Goal: Information Seeking & Learning: Learn about a topic

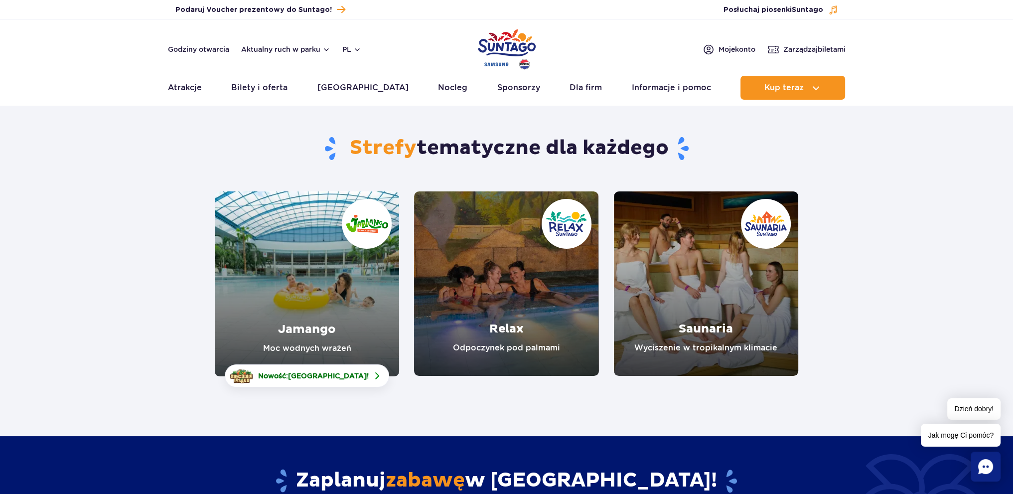
click at [328, 288] on link "Jamango" at bounding box center [307, 283] width 184 height 185
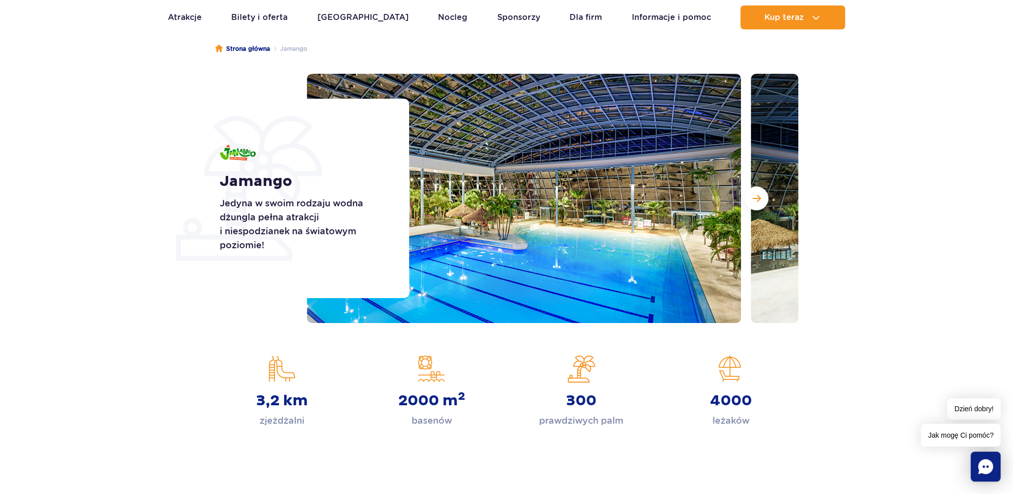
scroll to position [100, 0]
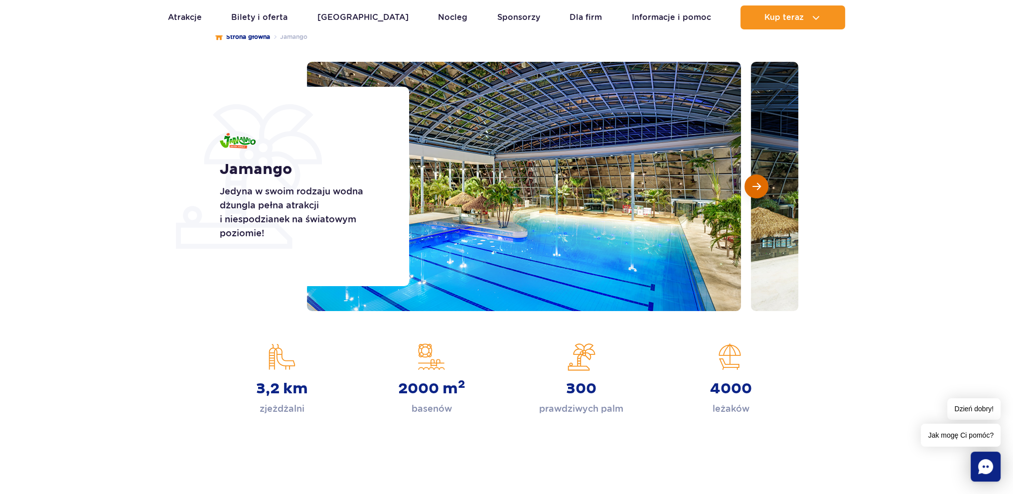
click at [749, 188] on button "Następny slajd" at bounding box center [756, 186] width 24 height 24
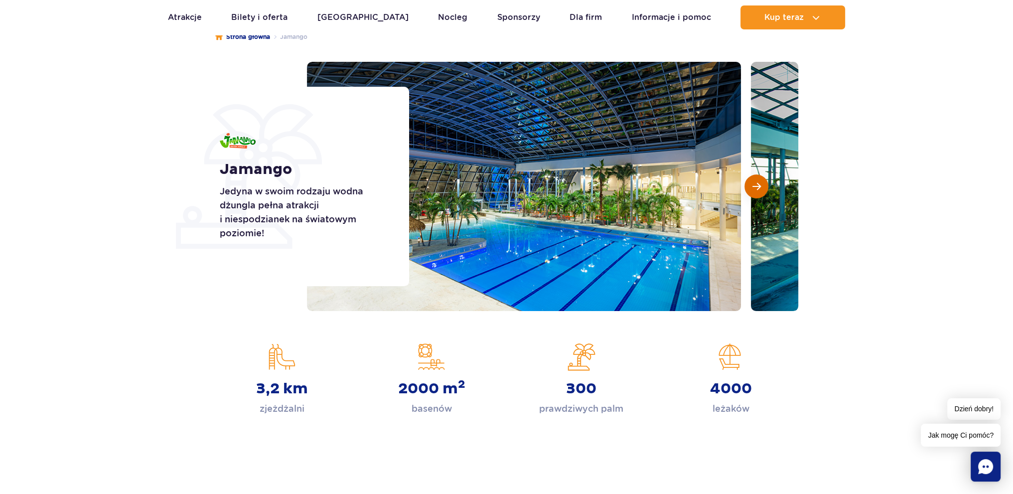
click at [749, 188] on button "Następny slajd" at bounding box center [756, 186] width 24 height 24
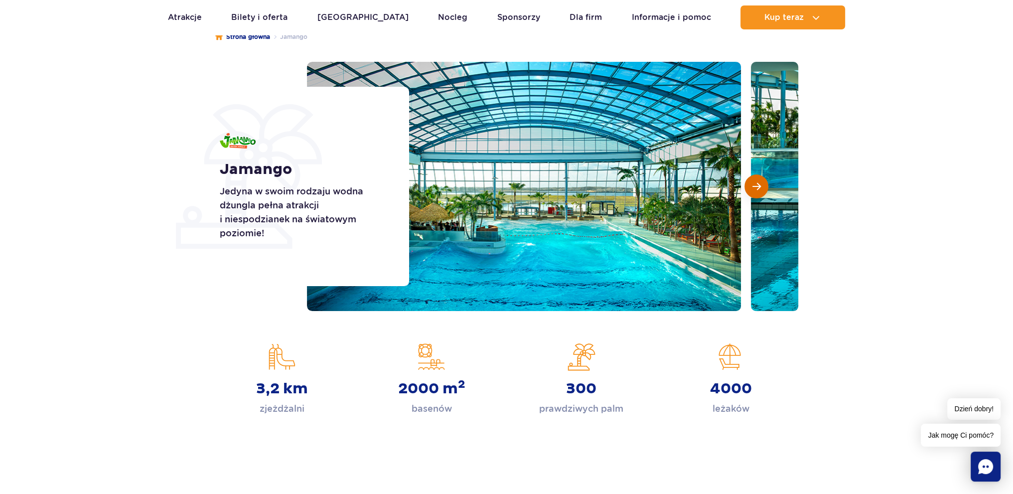
click at [749, 188] on button "Następny slajd" at bounding box center [756, 186] width 24 height 24
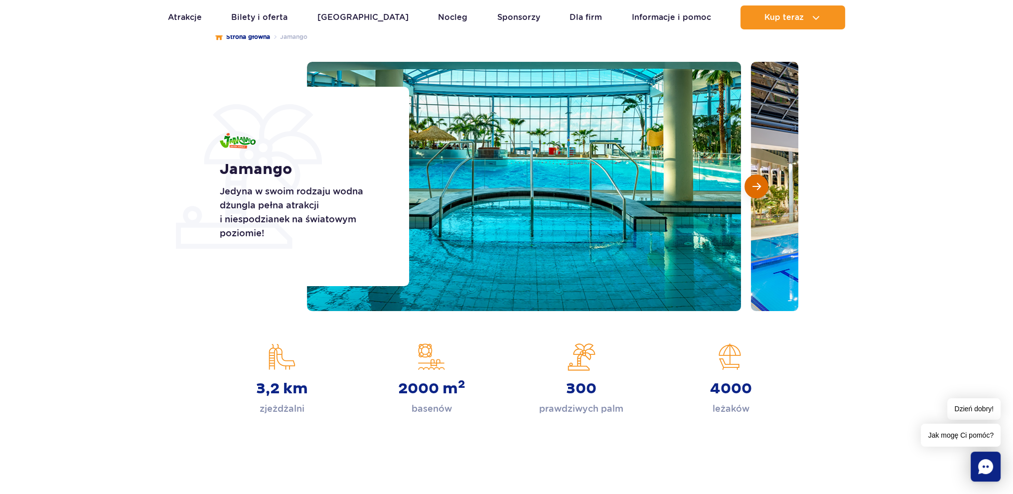
click at [749, 188] on button "Następny slajd" at bounding box center [756, 186] width 24 height 24
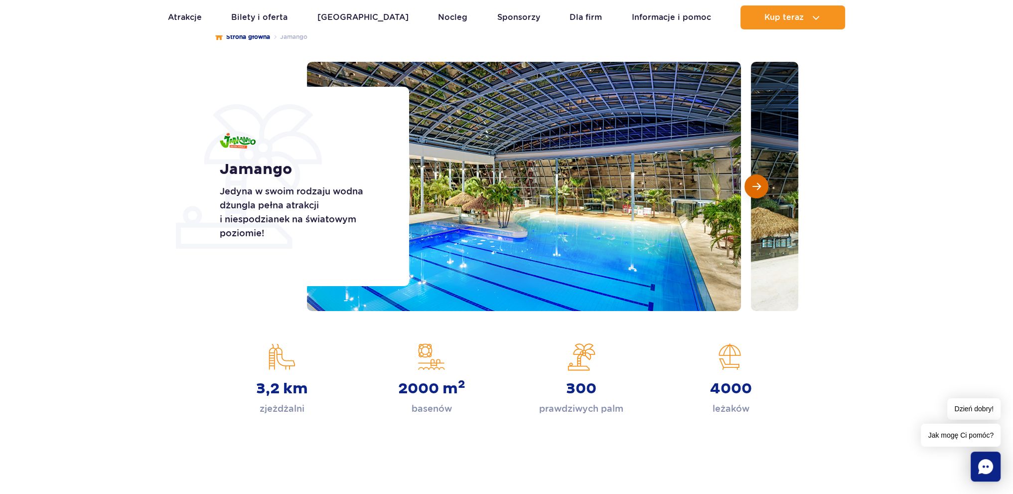
click at [749, 188] on button "Następny slajd" at bounding box center [756, 186] width 24 height 24
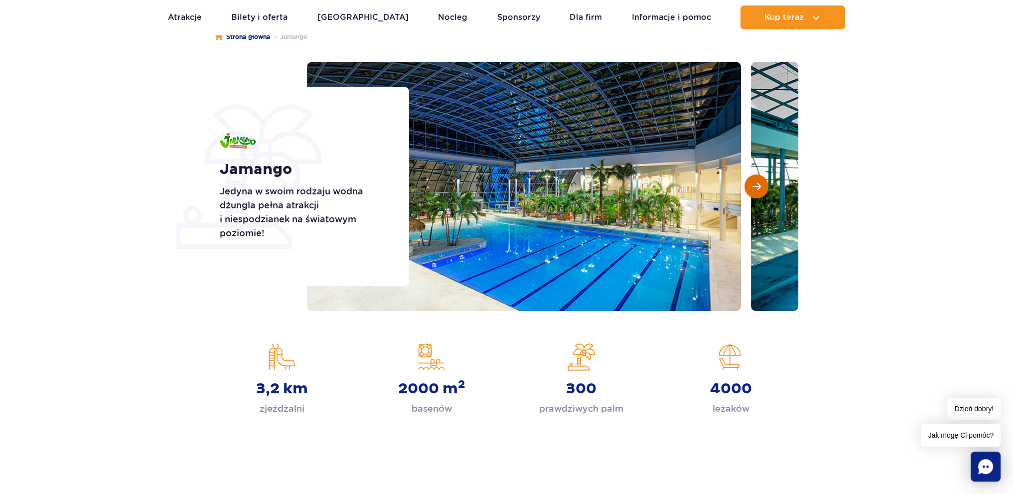
click at [749, 188] on button "Następny slajd" at bounding box center [756, 186] width 24 height 24
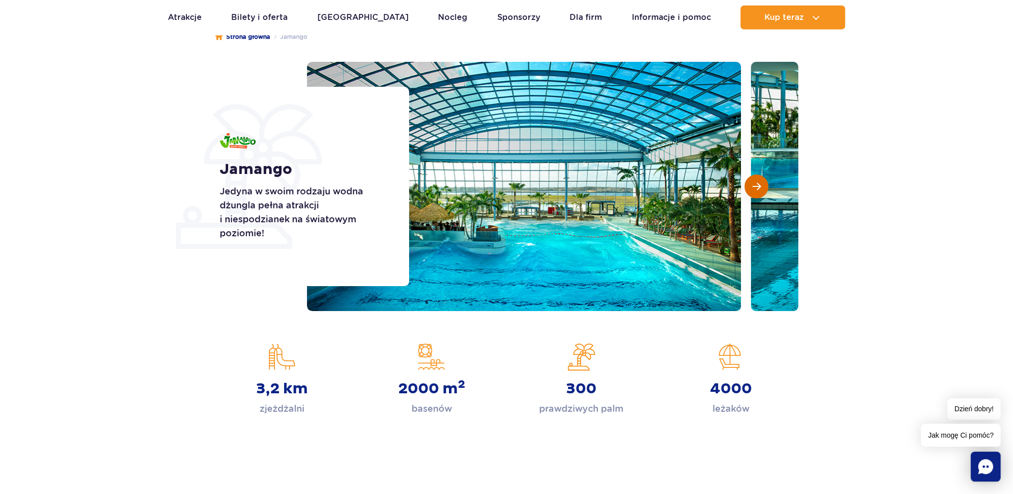
click at [749, 188] on button "Następny slajd" at bounding box center [756, 186] width 24 height 24
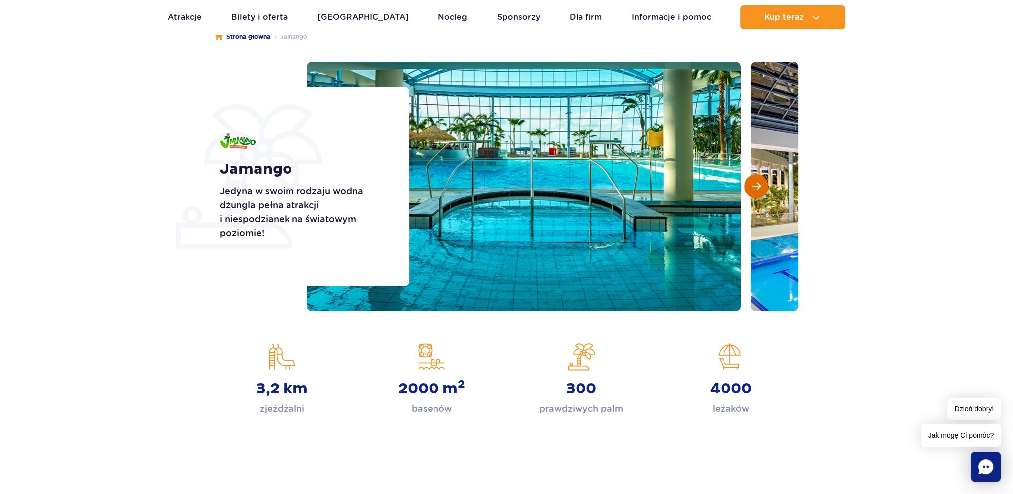
click at [749, 188] on button "Następny slajd" at bounding box center [756, 186] width 24 height 24
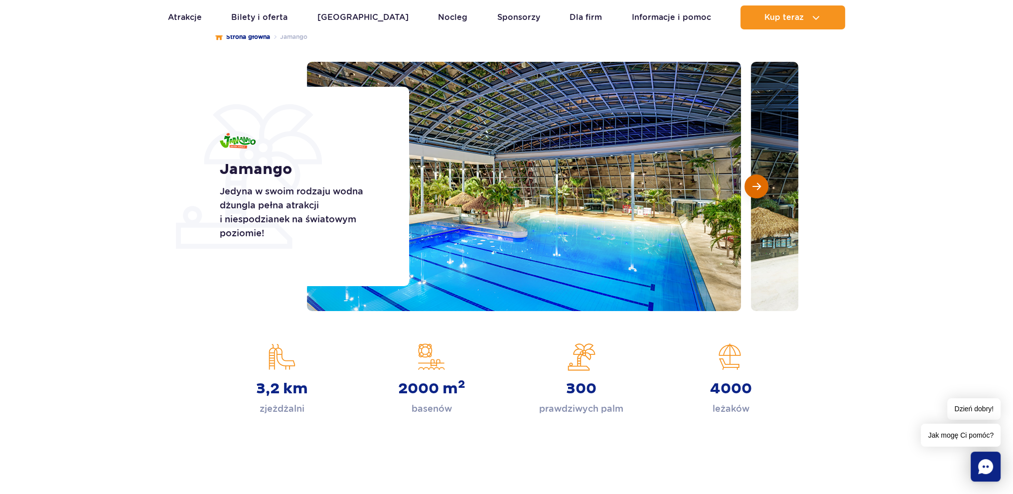
click at [749, 188] on button "Następny slajd" at bounding box center [756, 186] width 24 height 24
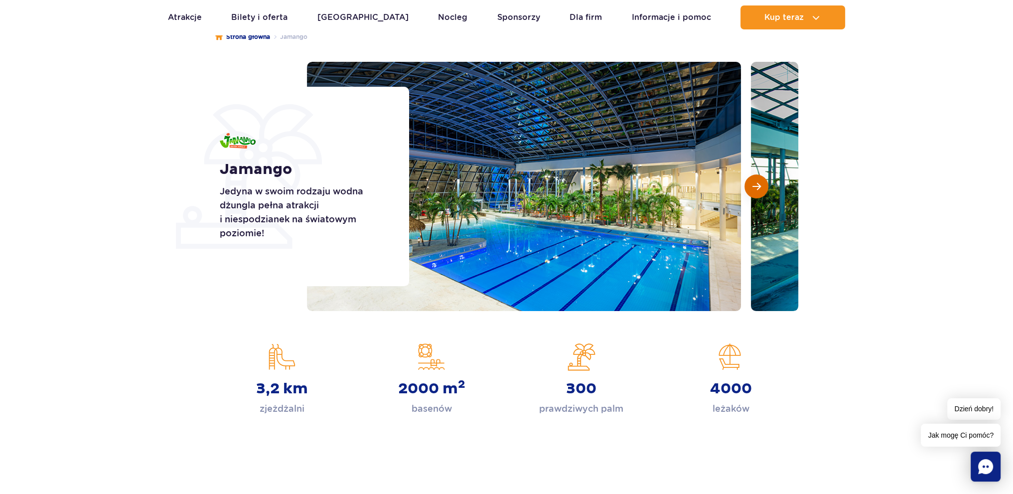
click at [749, 188] on button "Następny slajd" at bounding box center [756, 186] width 24 height 24
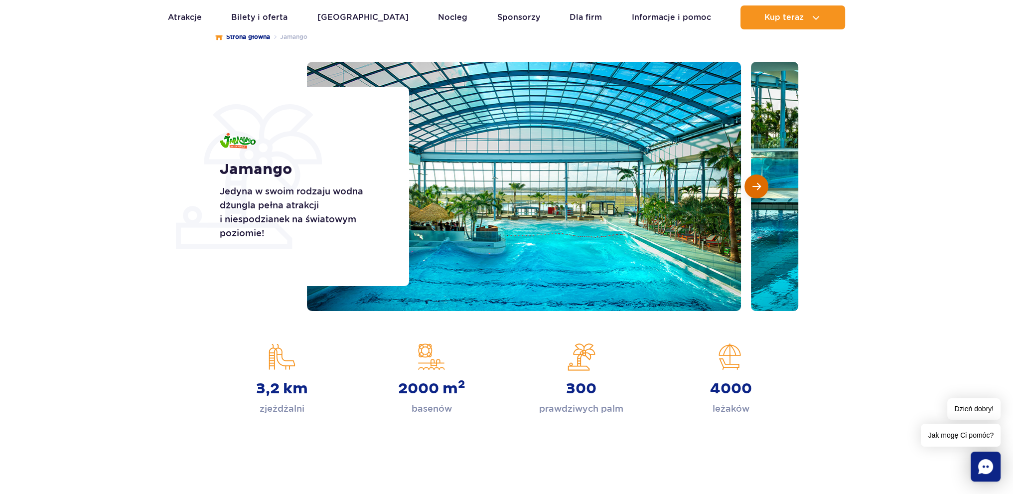
click at [749, 188] on button "Następny slajd" at bounding box center [756, 186] width 24 height 24
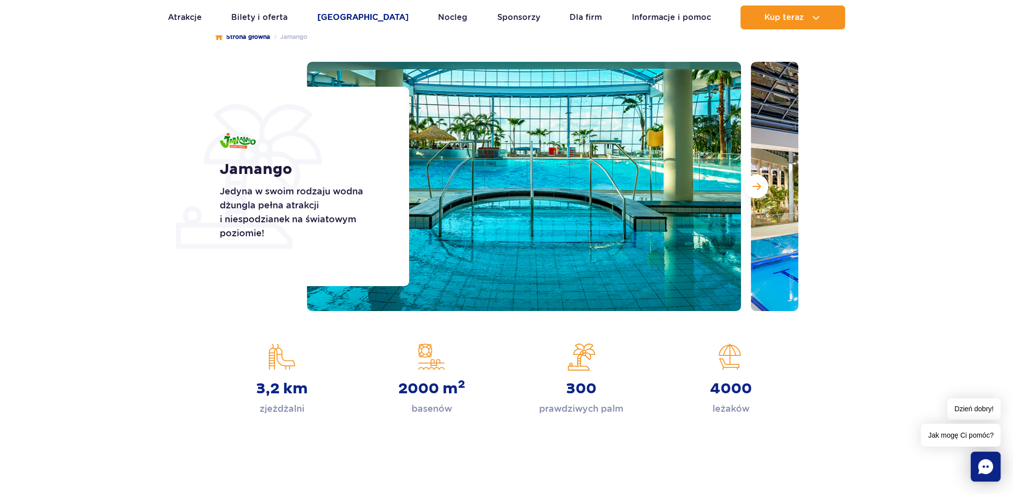
click at [343, 11] on link "[GEOGRAPHIC_DATA]" at bounding box center [362, 17] width 91 height 24
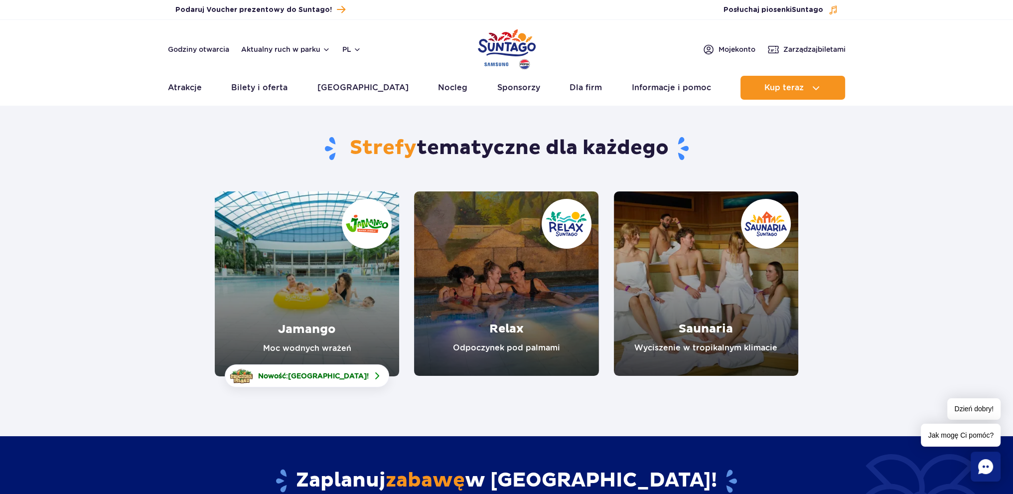
click at [500, 310] on link "Relax" at bounding box center [506, 283] width 184 height 184
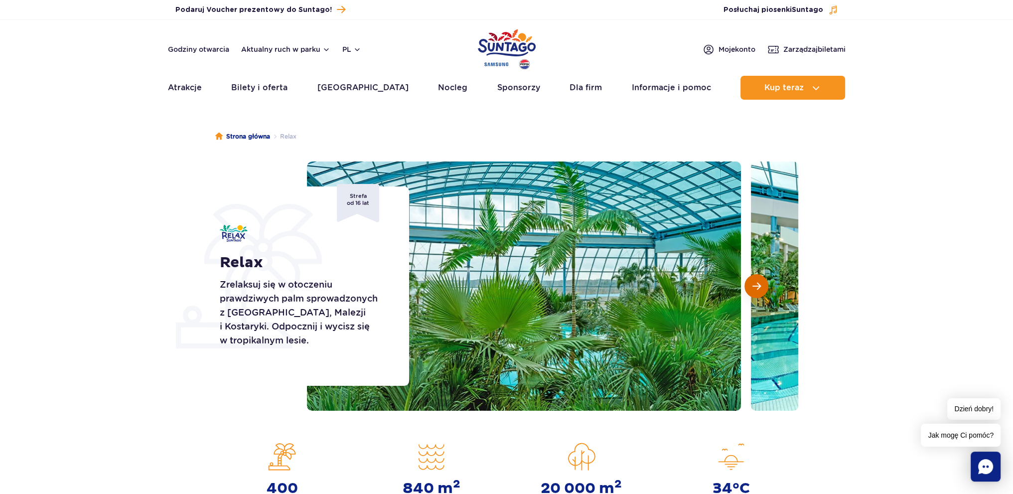
click at [754, 286] on span "Następny slajd" at bounding box center [756, 286] width 8 height 9
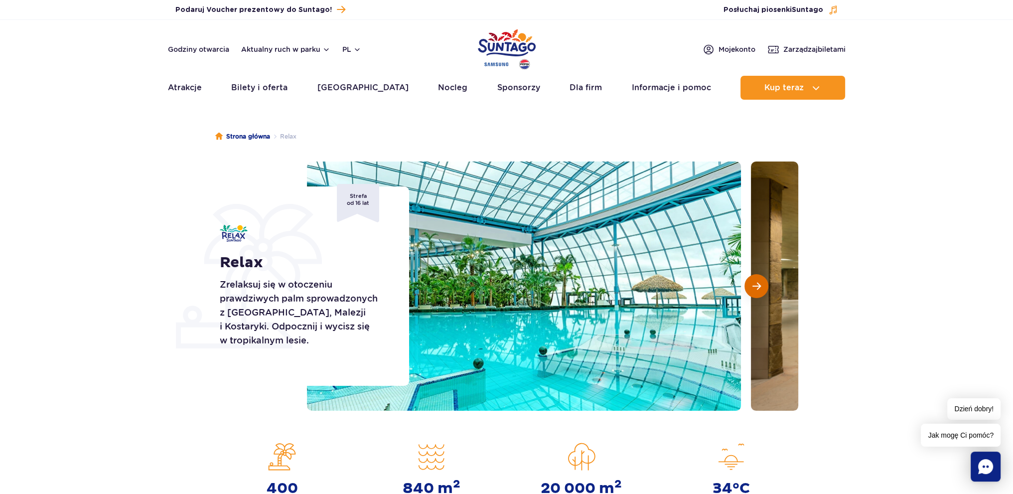
click at [754, 286] on span "Następny slajd" at bounding box center [756, 286] width 8 height 9
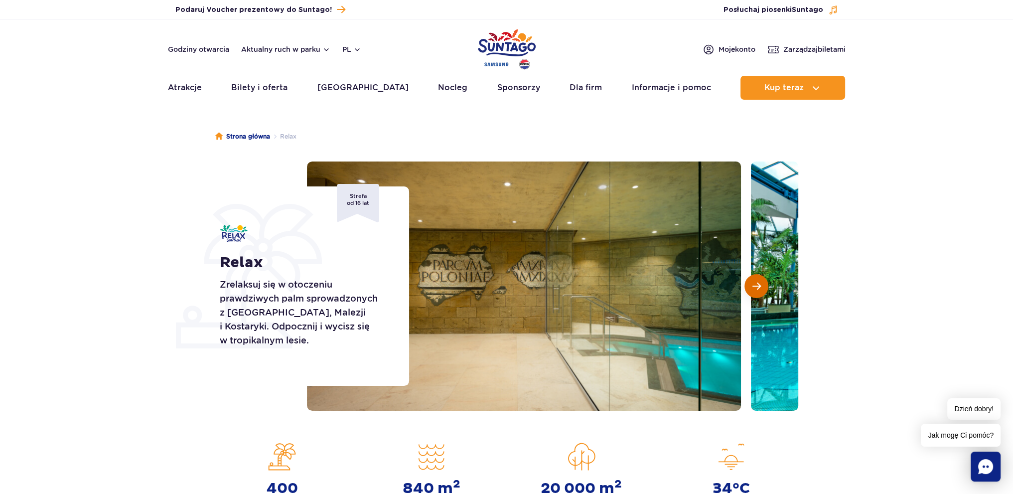
click at [754, 286] on span "Następny slajd" at bounding box center [756, 286] width 8 height 9
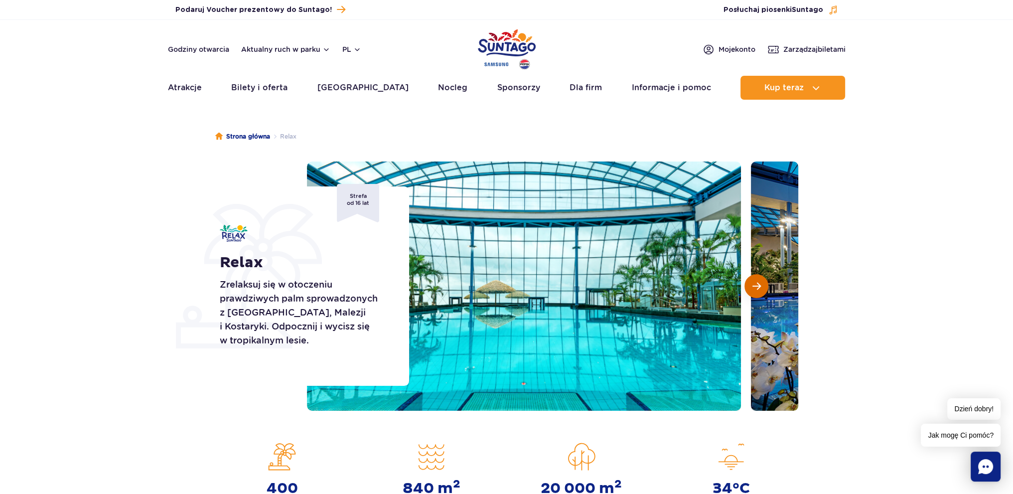
click at [754, 286] on span "Następny slajd" at bounding box center [756, 286] width 8 height 9
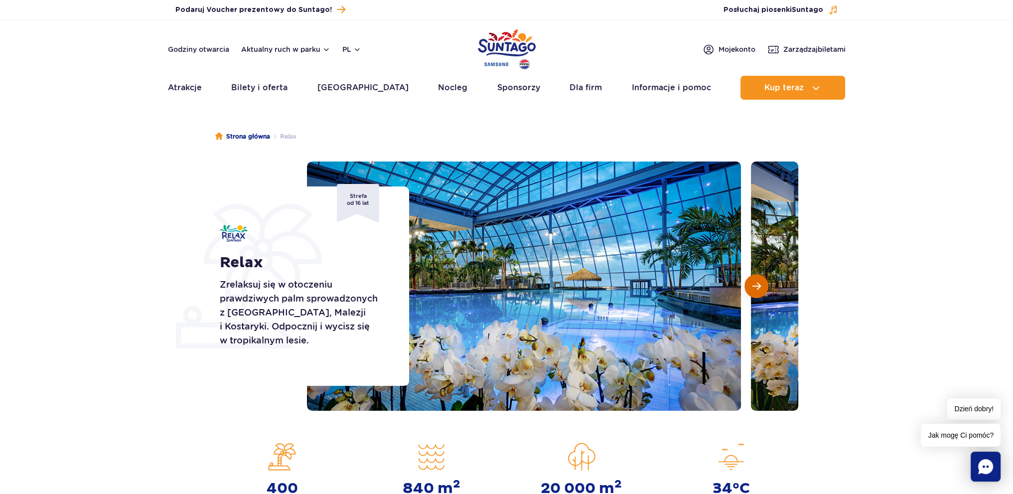
click at [754, 286] on span "Następny slajd" at bounding box center [756, 286] width 8 height 9
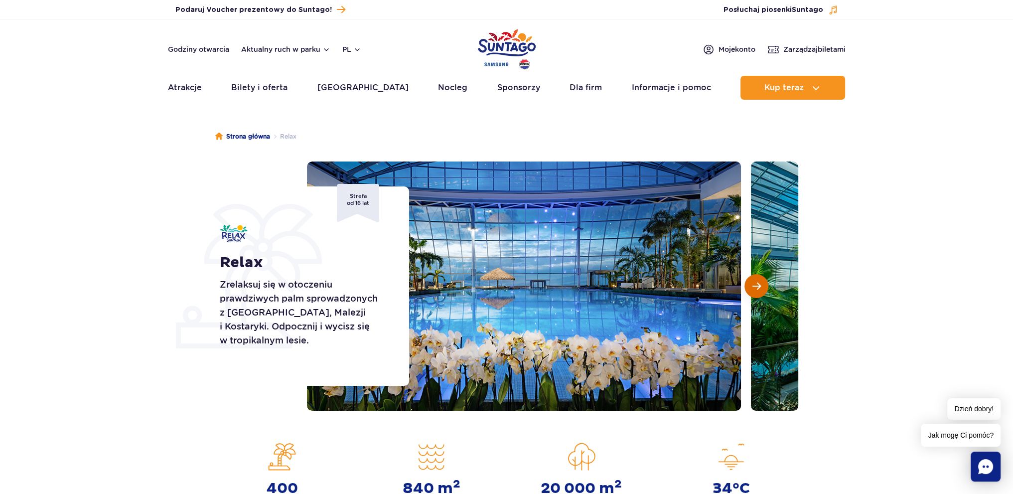
click at [754, 286] on span "Następny slajd" at bounding box center [756, 286] width 8 height 9
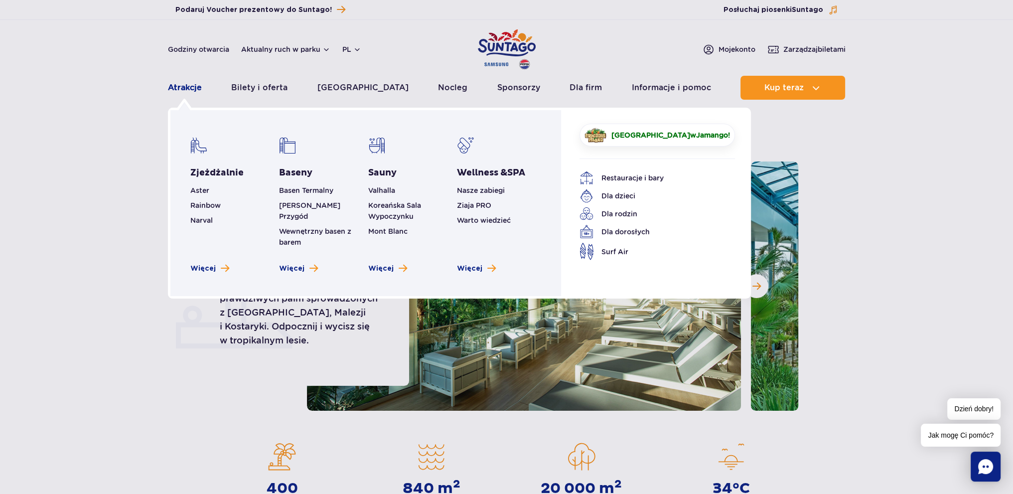
click at [171, 85] on link "Atrakcje" at bounding box center [185, 88] width 34 height 24
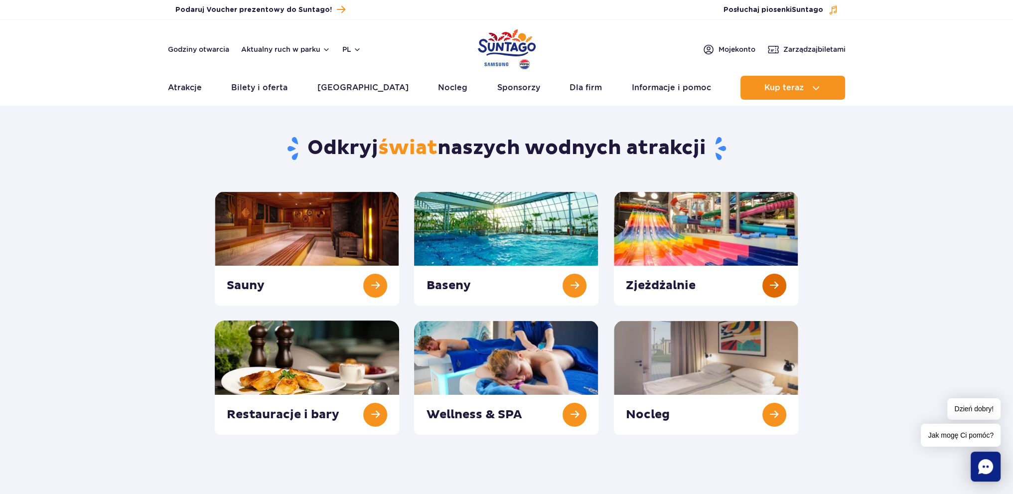
click at [732, 240] on link at bounding box center [706, 248] width 184 height 114
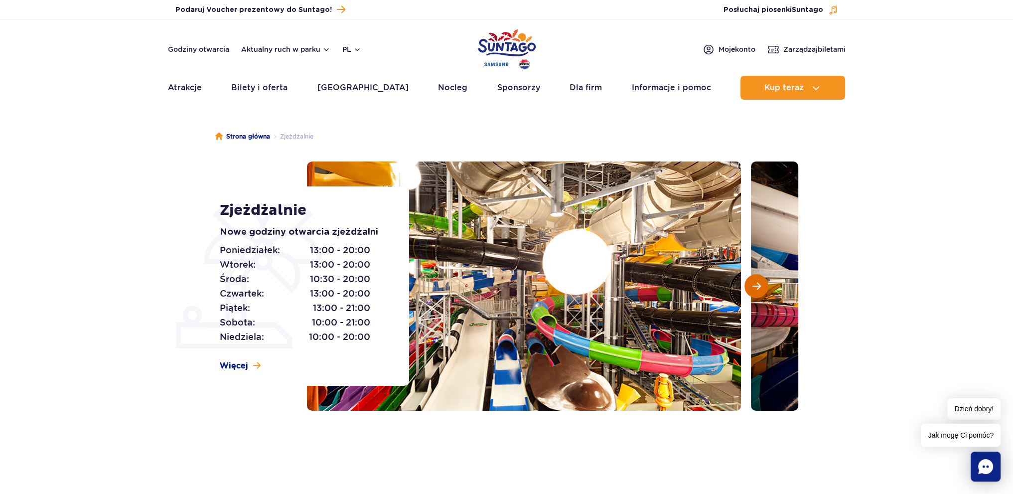
click at [759, 286] on span "Następny slajd" at bounding box center [756, 286] width 8 height 9
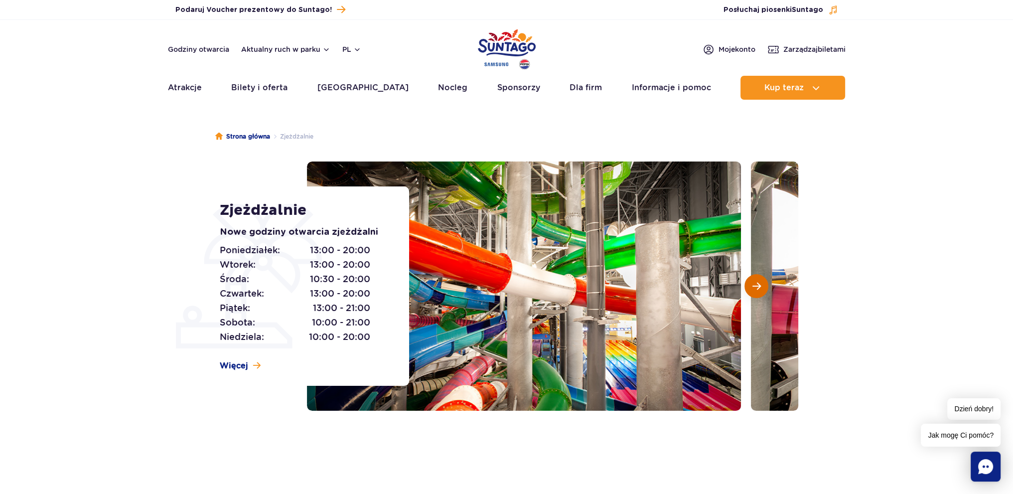
click at [759, 286] on span "Następny slajd" at bounding box center [756, 286] width 8 height 9
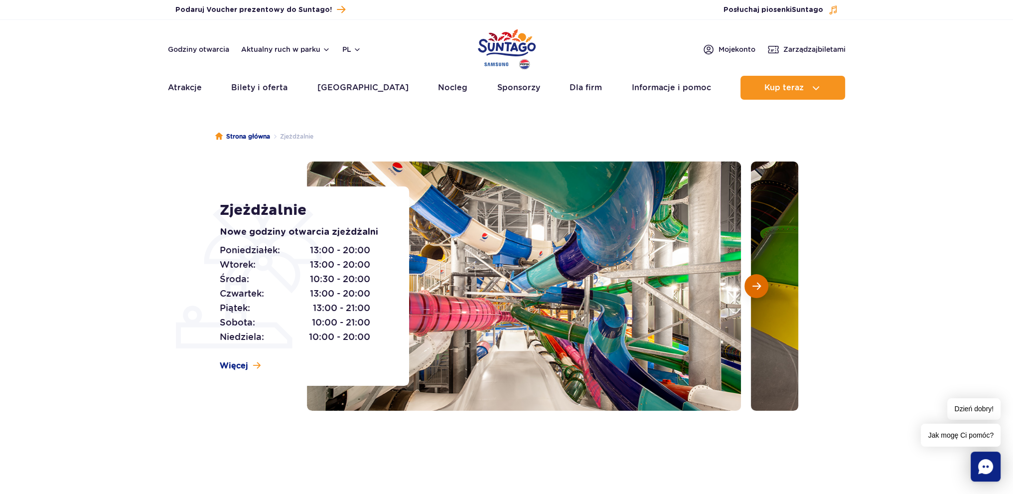
click at [759, 286] on span "Następny slajd" at bounding box center [756, 286] width 8 height 9
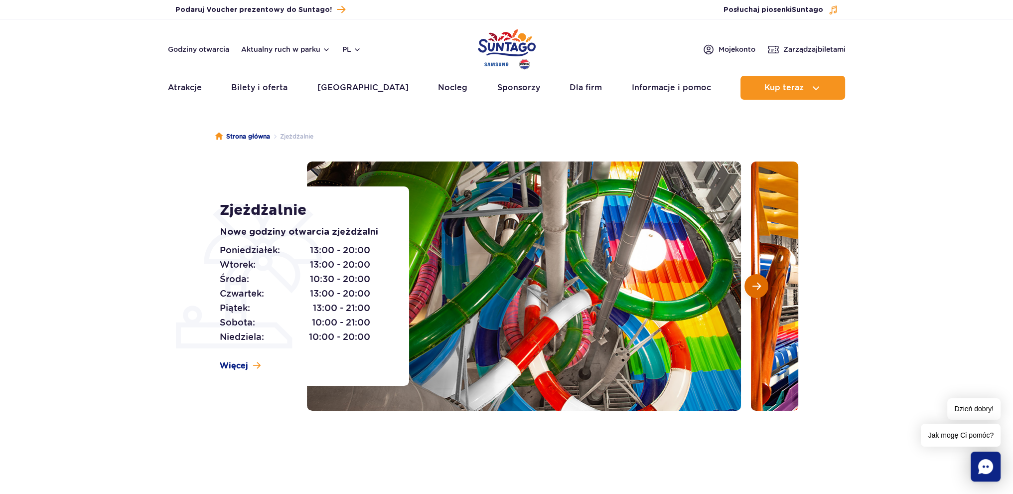
click at [759, 286] on span "Następny slajd" at bounding box center [756, 286] width 8 height 9
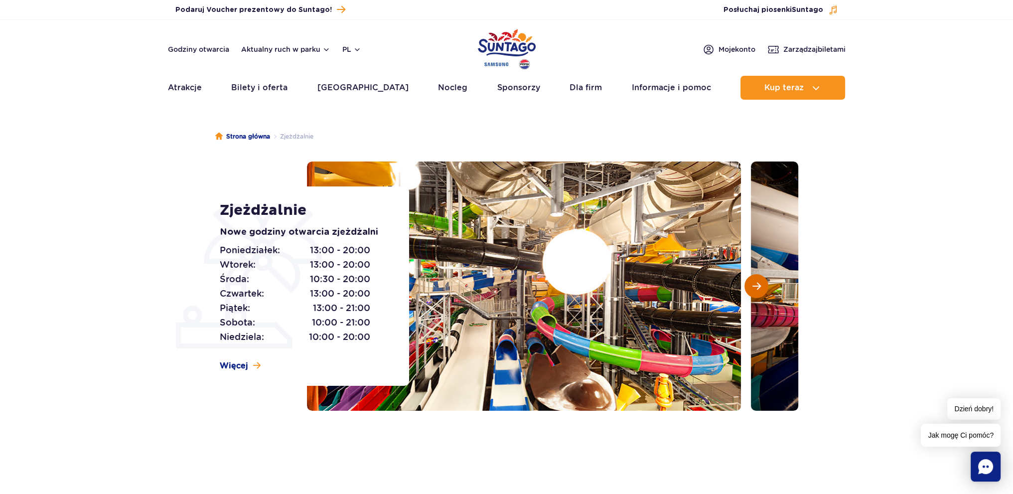
click at [759, 286] on span "Następny slajd" at bounding box center [756, 286] width 8 height 9
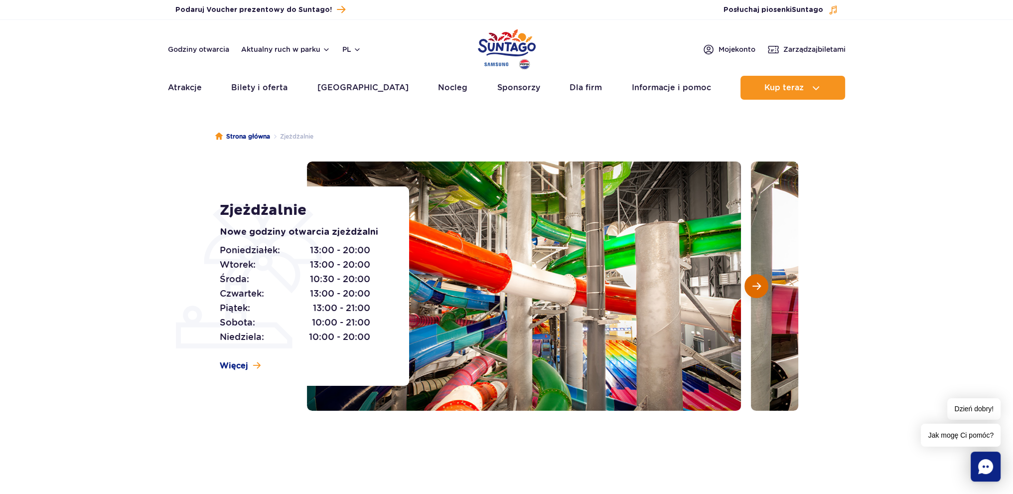
click at [758, 286] on span "Następny slajd" at bounding box center [756, 286] width 8 height 9
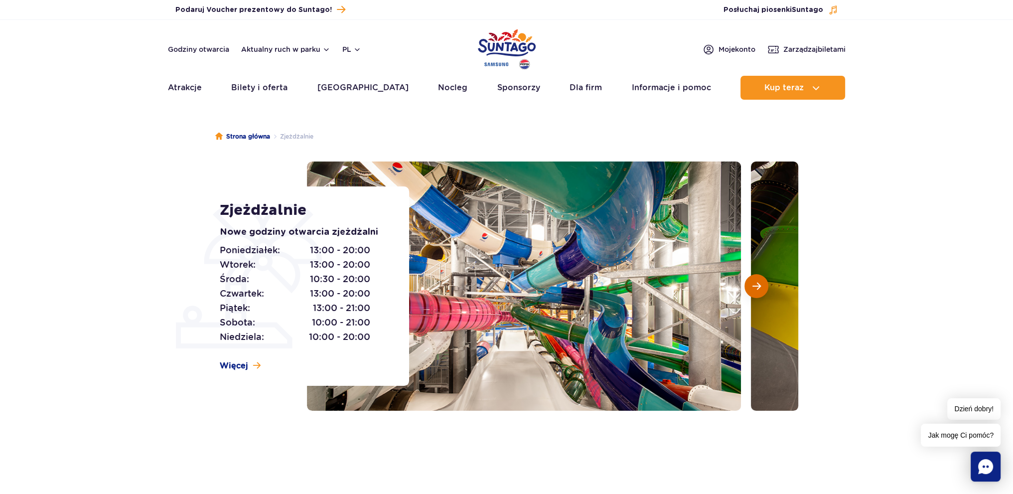
click at [758, 286] on span "Następny slajd" at bounding box center [756, 286] width 8 height 9
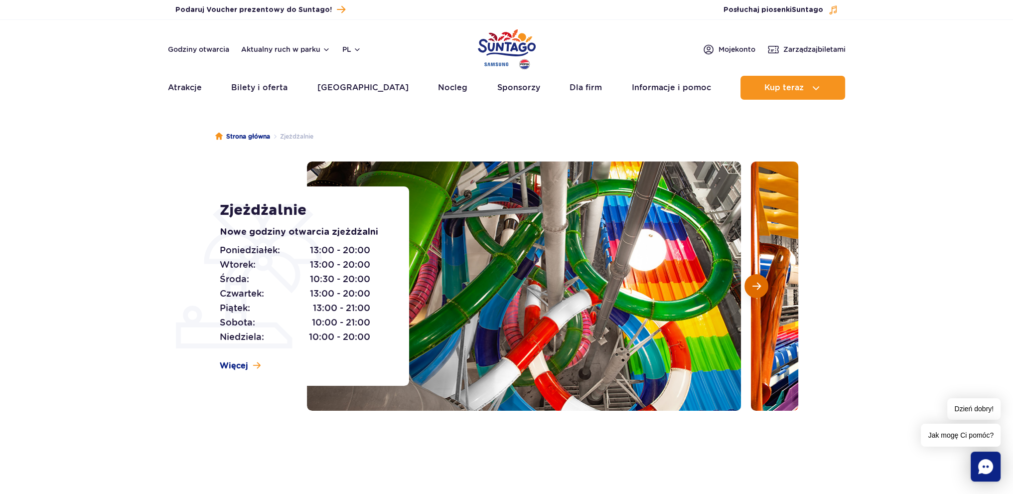
click at [758, 286] on span "Następny slajd" at bounding box center [756, 286] width 8 height 9
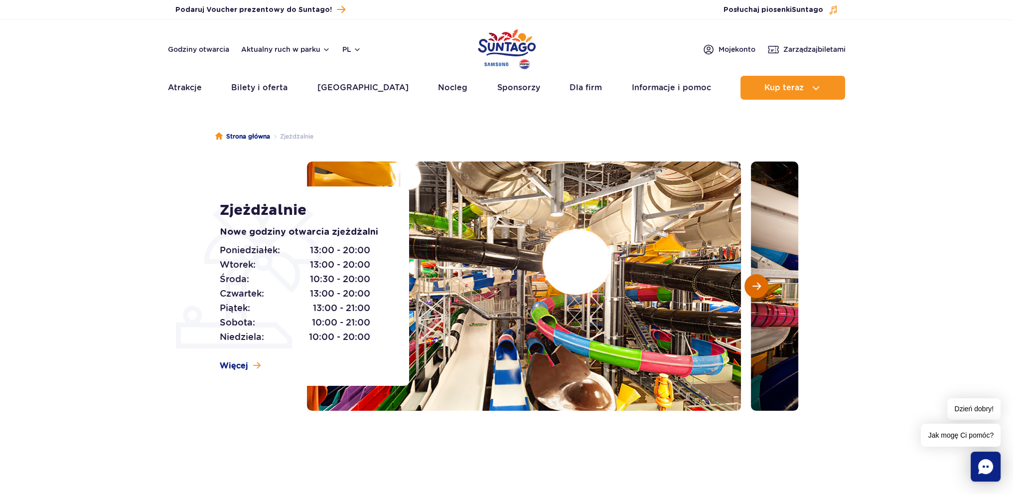
click at [758, 286] on span "Następny slajd" at bounding box center [756, 286] width 8 height 9
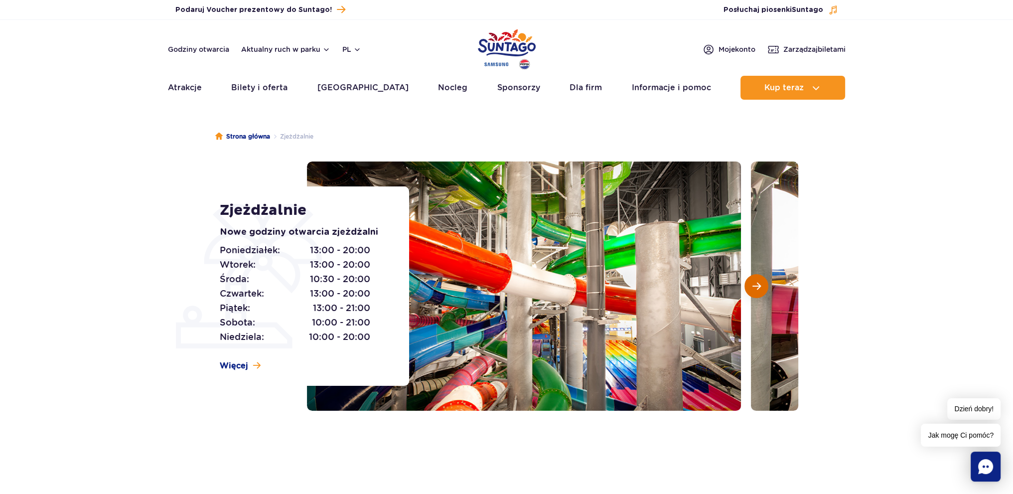
click at [758, 286] on span "Następny slajd" at bounding box center [756, 286] width 8 height 9
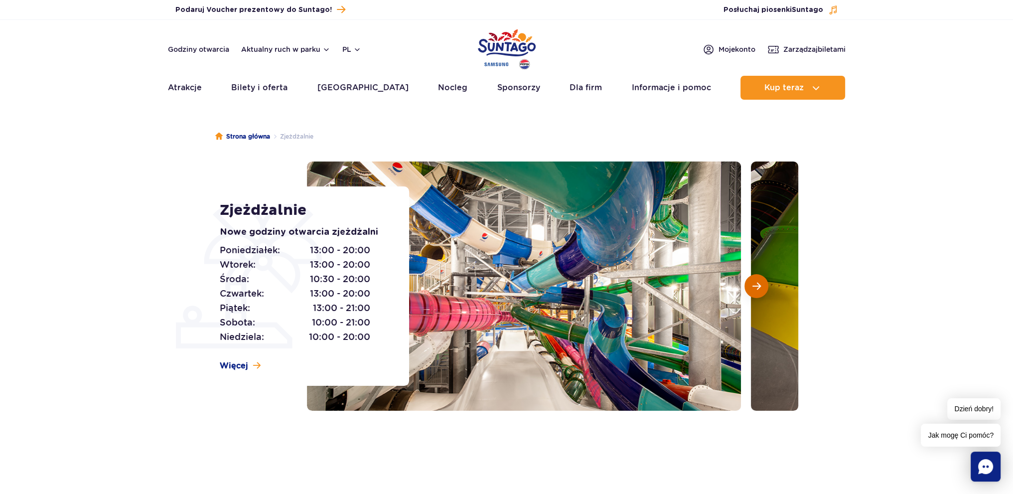
click at [758, 286] on span "Następny slajd" at bounding box center [756, 286] width 8 height 9
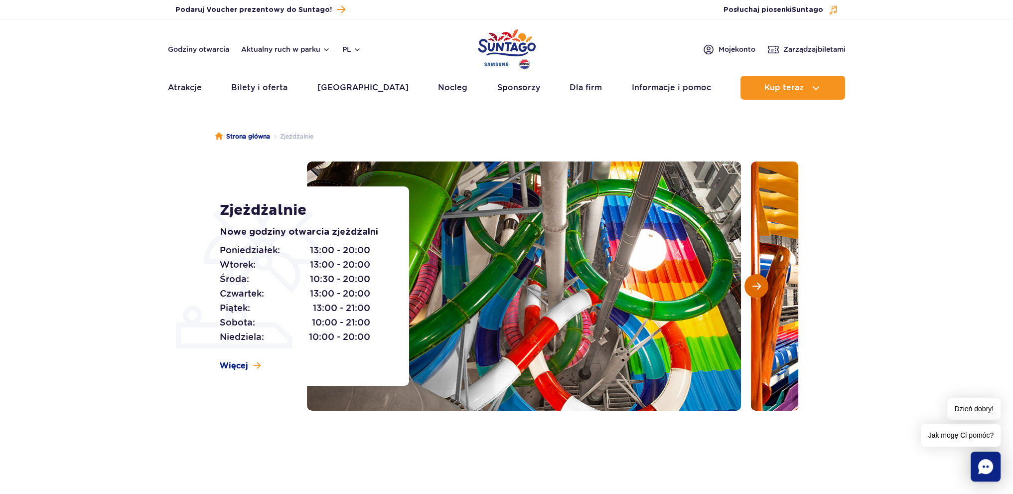
click at [758, 286] on span "Następny slajd" at bounding box center [756, 286] width 8 height 9
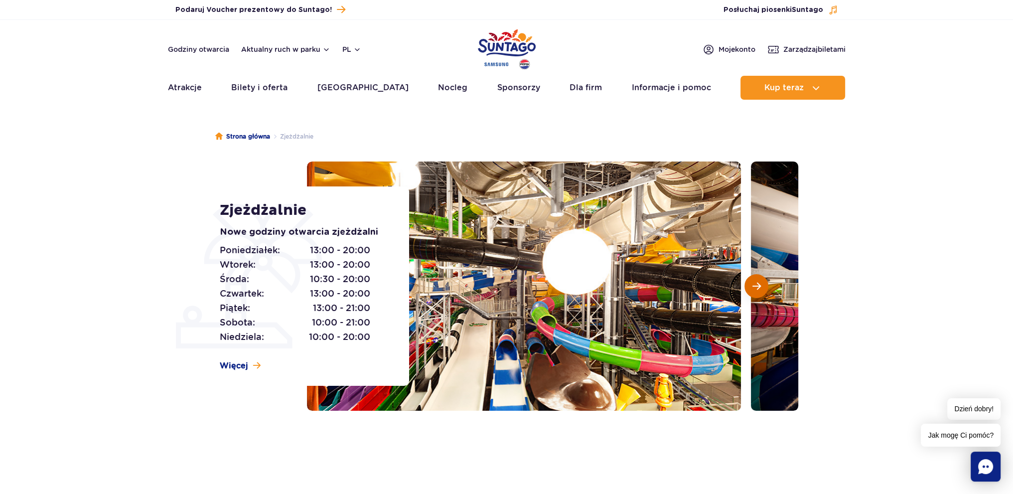
click at [758, 286] on span "Następny slajd" at bounding box center [756, 286] width 8 height 9
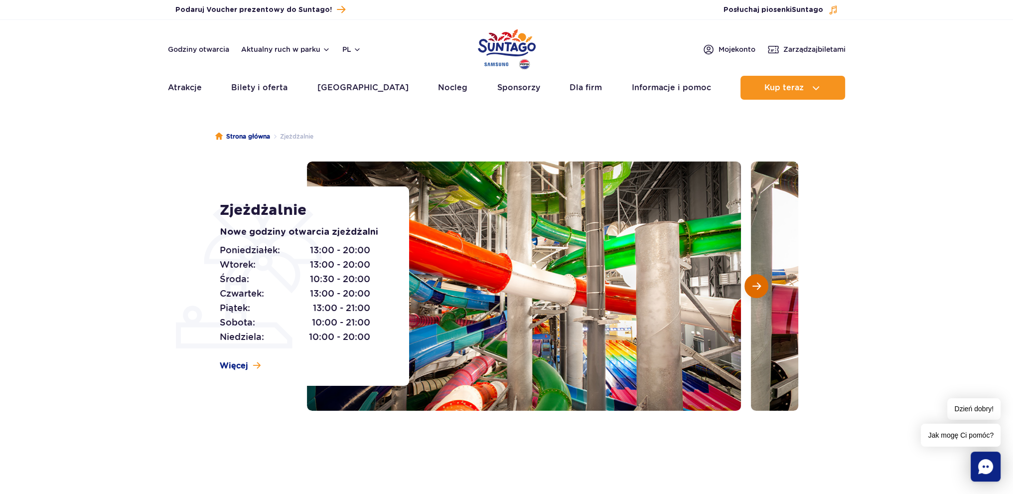
click at [758, 286] on span "Następny slajd" at bounding box center [756, 286] width 8 height 9
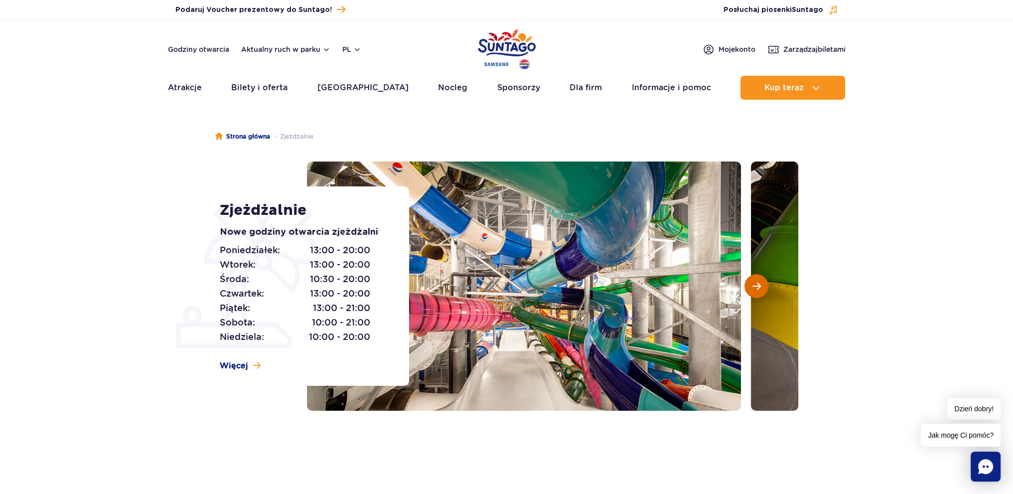
click at [758, 286] on span "Następny slajd" at bounding box center [756, 286] width 8 height 9
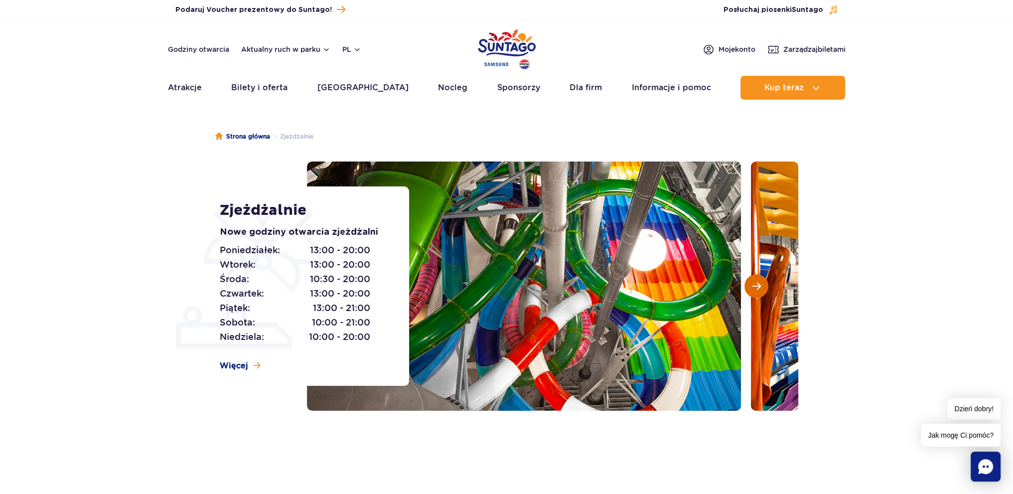
click at [758, 286] on span "Następny slajd" at bounding box center [756, 286] width 8 height 9
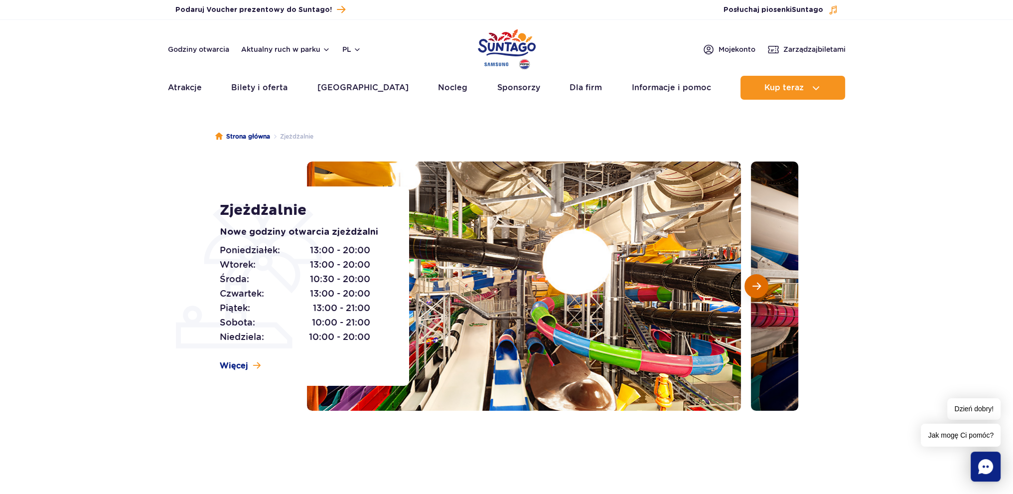
click at [758, 286] on span "Następny slajd" at bounding box center [756, 286] width 8 height 9
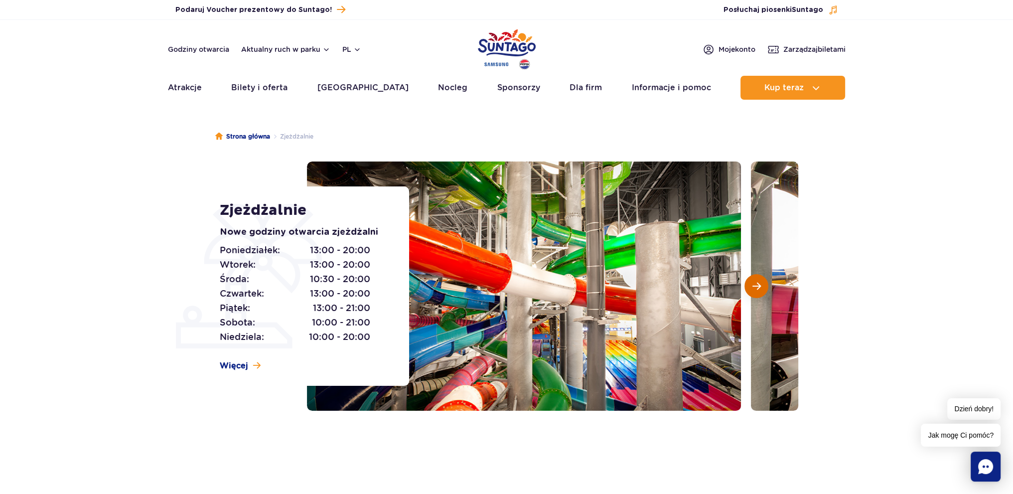
click at [758, 286] on span "Następny slajd" at bounding box center [756, 286] width 8 height 9
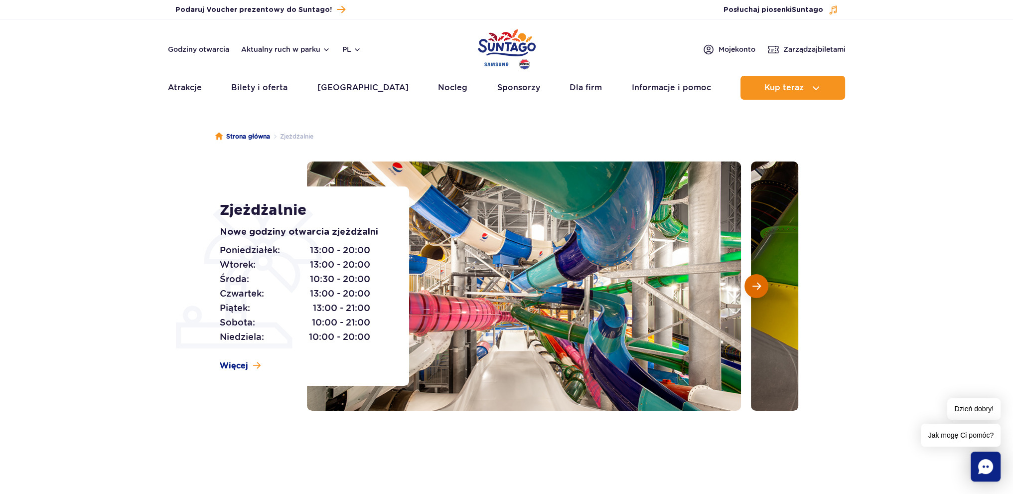
click at [758, 286] on span "Następny slajd" at bounding box center [756, 286] width 8 height 9
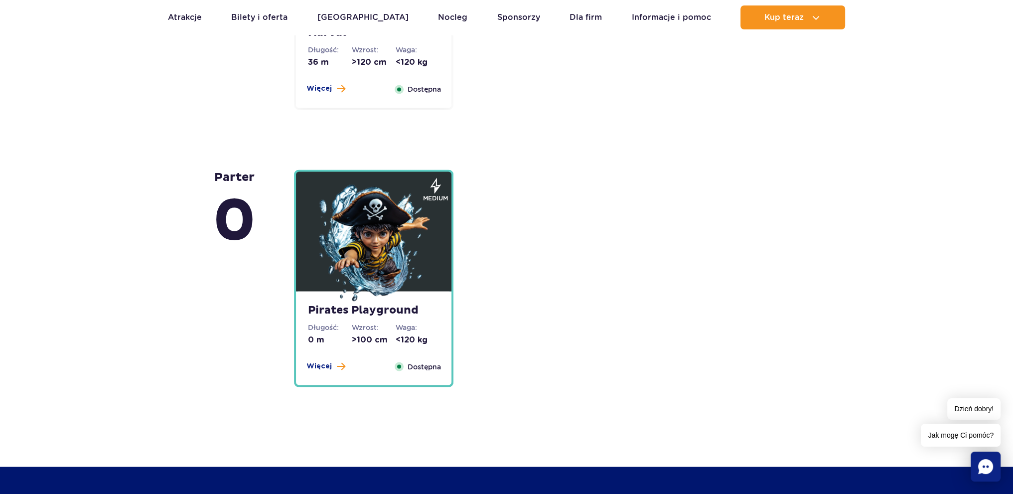
scroll to position [2433, 0]
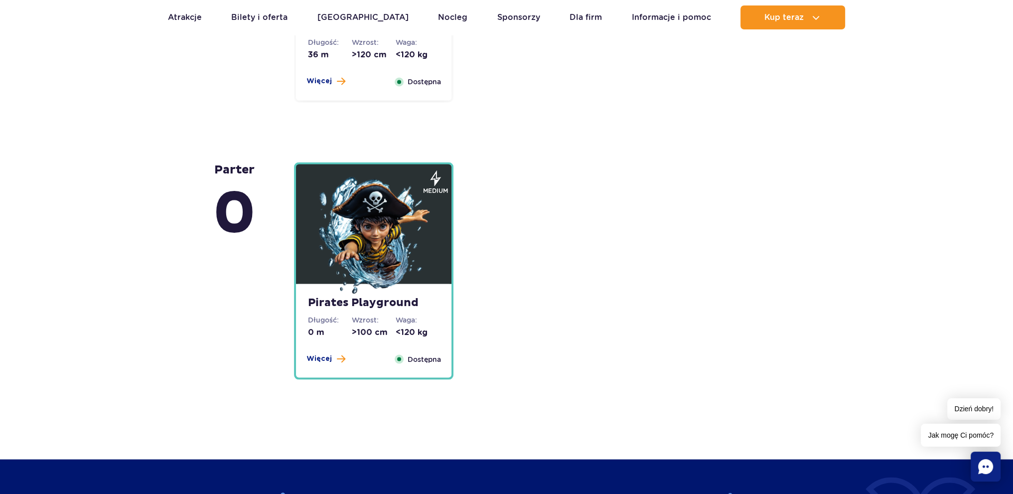
click at [398, 200] on img at bounding box center [374, 236] width 120 height 120
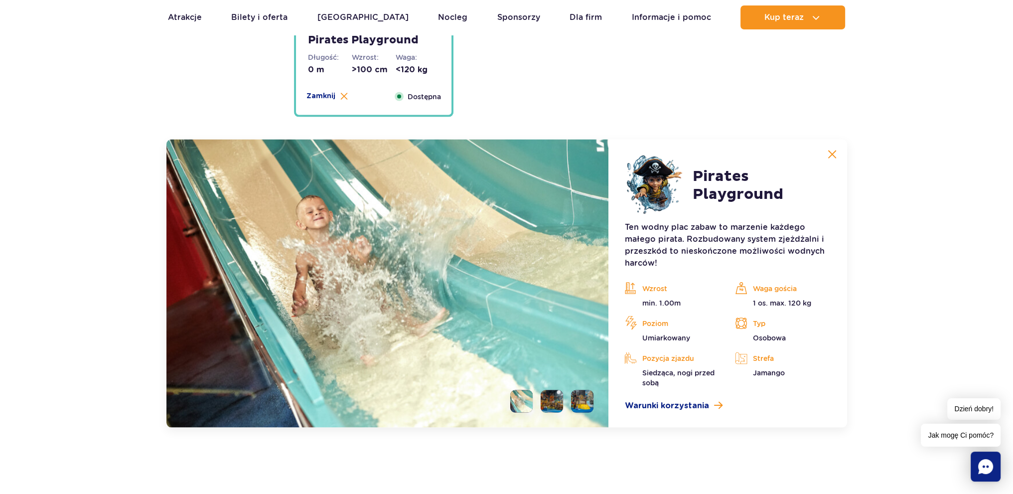
scroll to position [2724, 0]
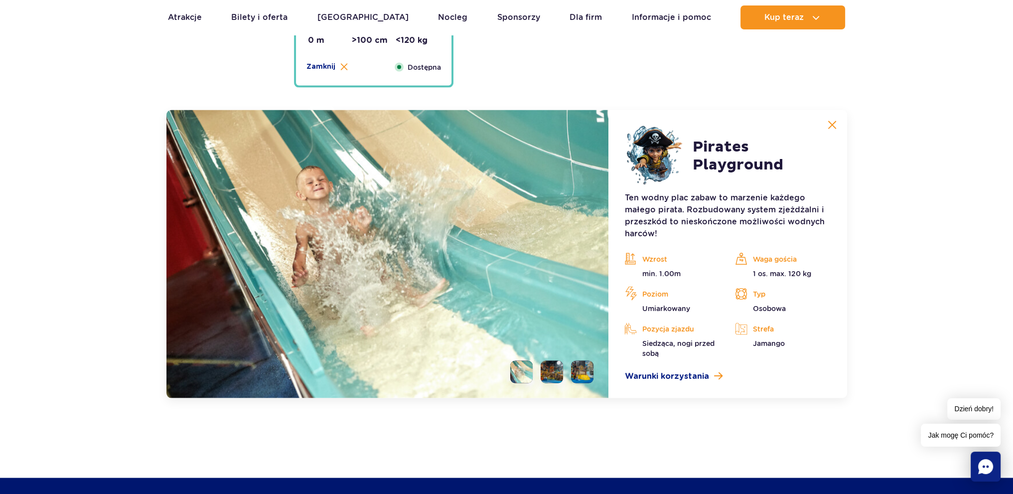
click at [552, 374] on li at bounding box center [552, 372] width 22 height 22
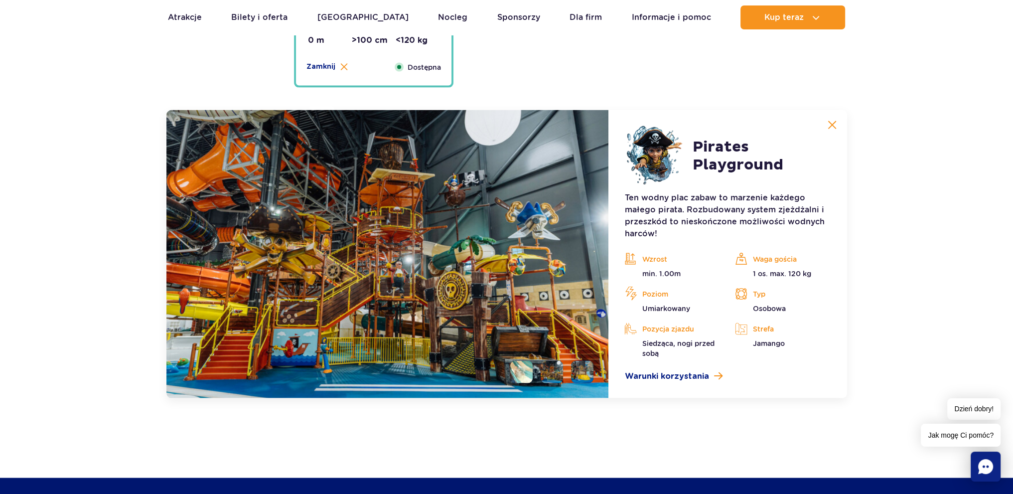
click at [576, 376] on li at bounding box center [582, 372] width 22 height 22
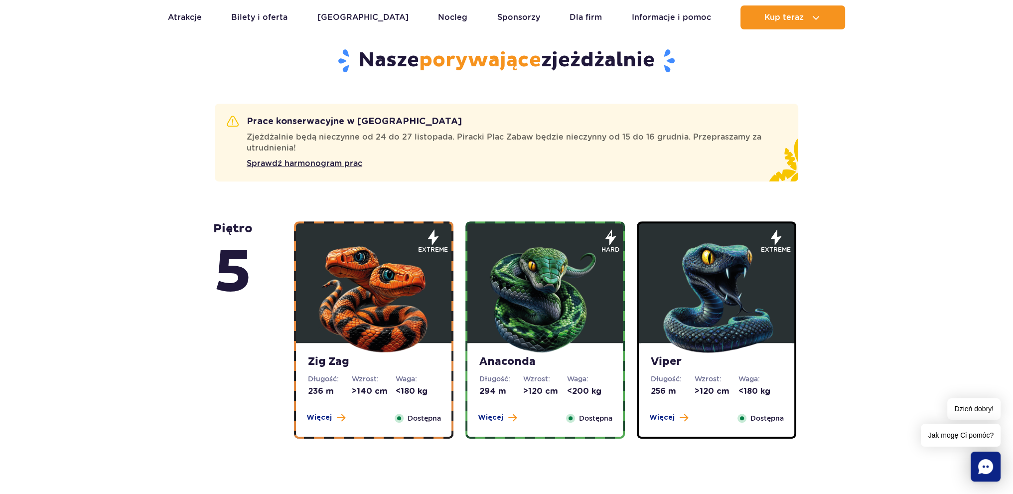
scroll to position [723, 0]
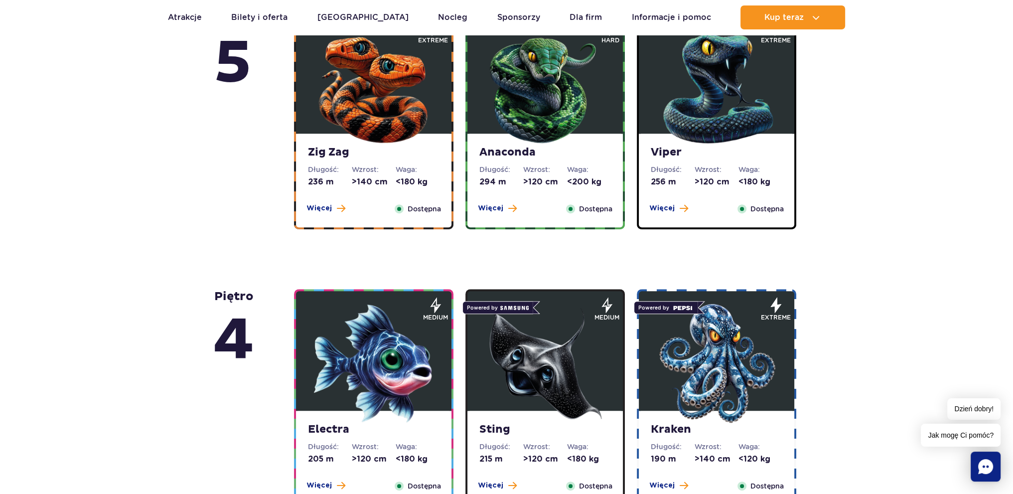
click at [399, 82] on img at bounding box center [374, 86] width 120 height 120
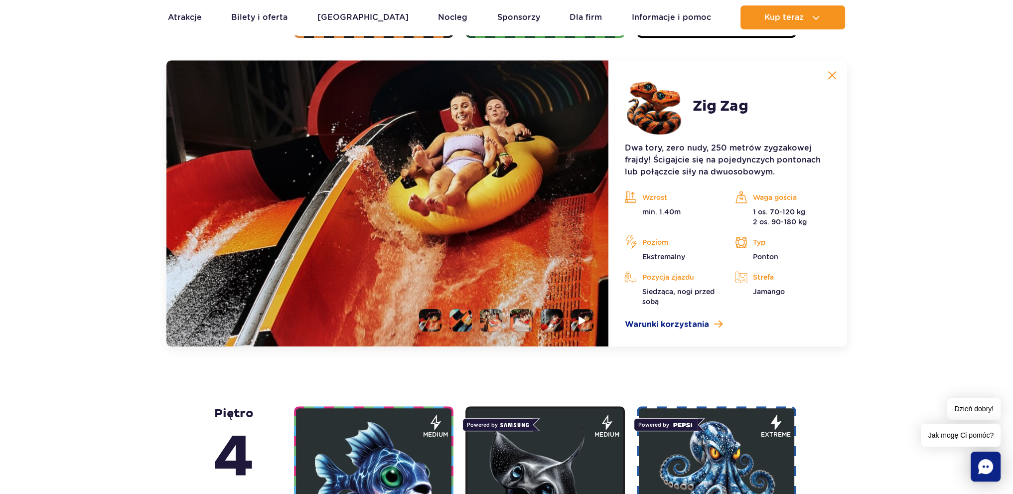
scroll to position [915, 0]
click at [459, 320] on li at bounding box center [460, 320] width 22 height 22
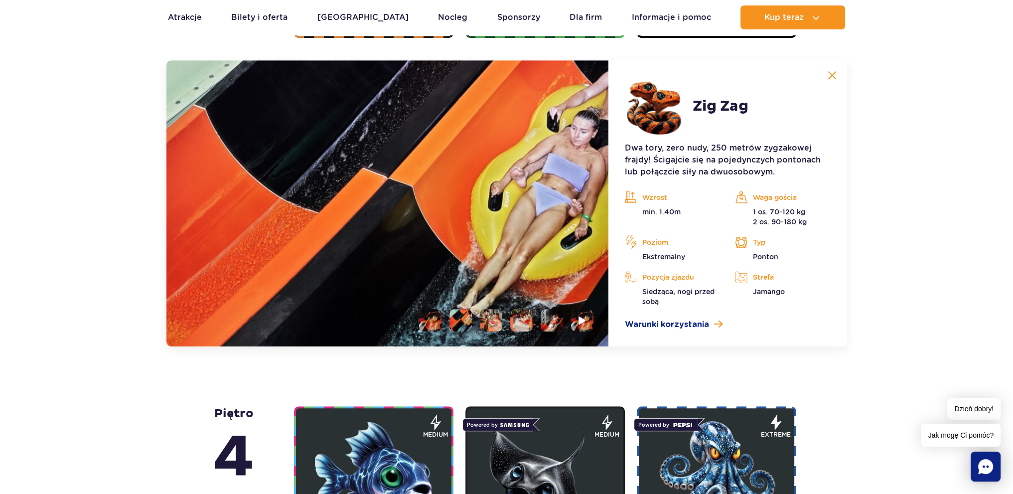
click at [494, 320] on li at bounding box center [491, 320] width 22 height 22
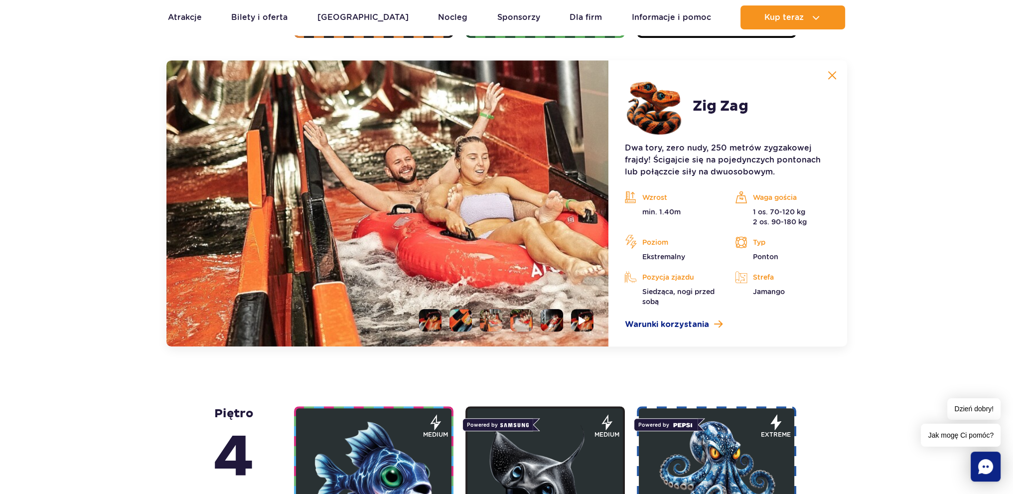
click at [518, 321] on li at bounding box center [521, 320] width 22 height 22
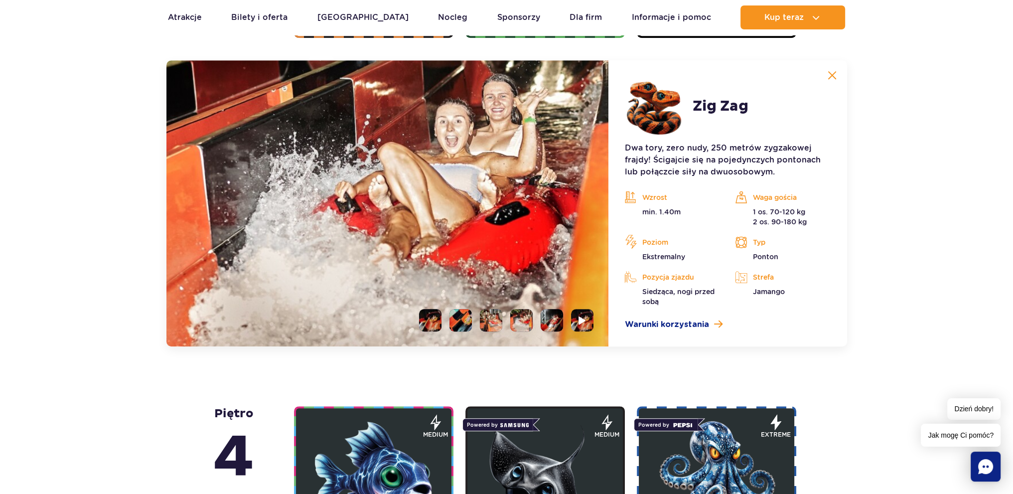
click at [557, 324] on li at bounding box center [552, 320] width 22 height 22
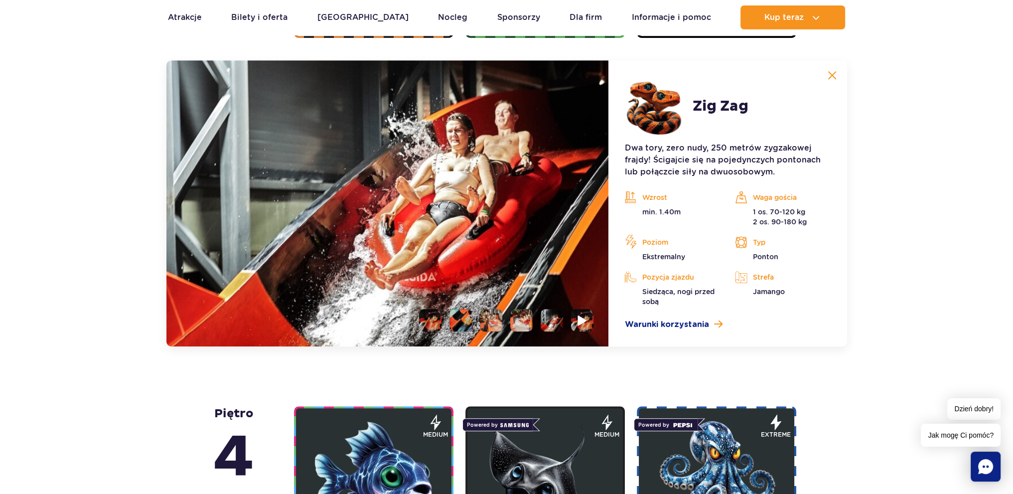
click at [586, 322] on img at bounding box center [582, 319] width 9 height 11
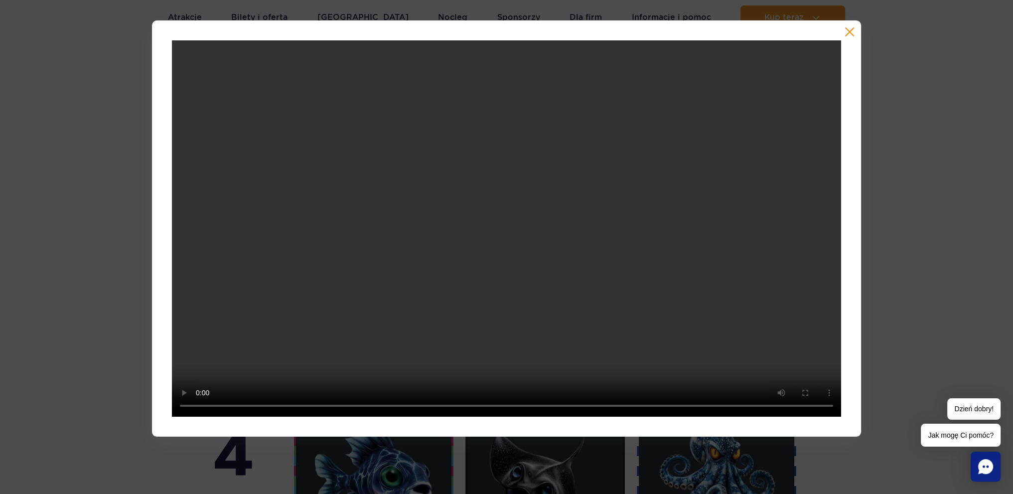
click at [851, 33] on button "button" at bounding box center [850, 32] width 10 height 10
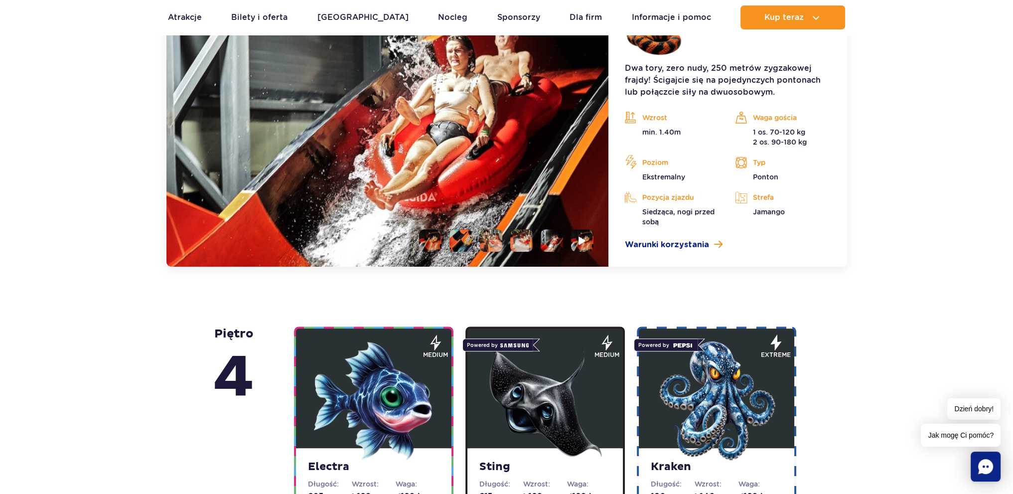
scroll to position [1214, 0]
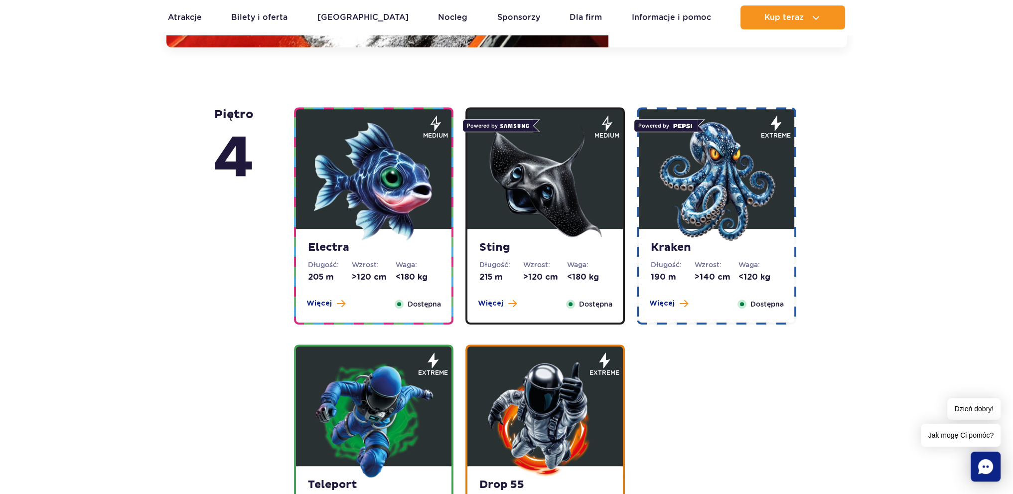
click at [387, 409] on img at bounding box center [374, 419] width 120 height 120
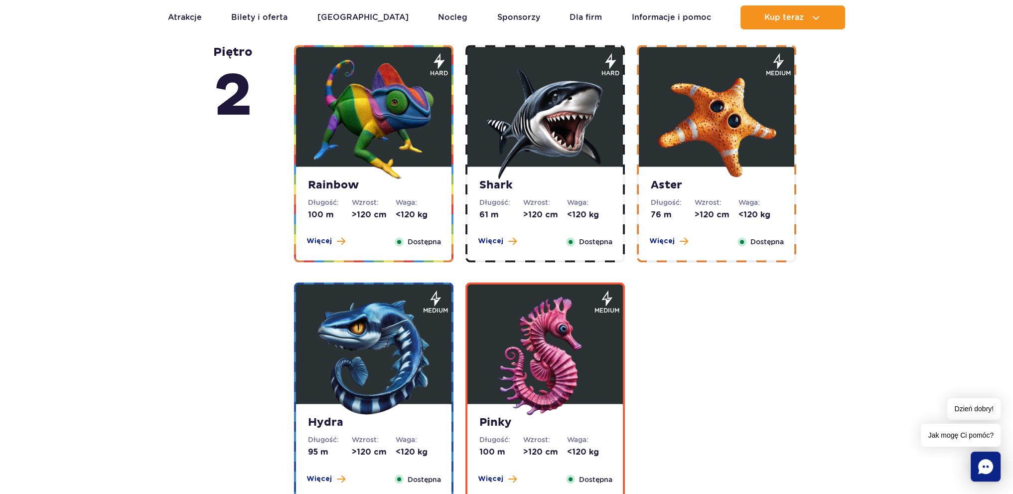
scroll to position [2077, 0]
